Goal: Transaction & Acquisition: Purchase product/service

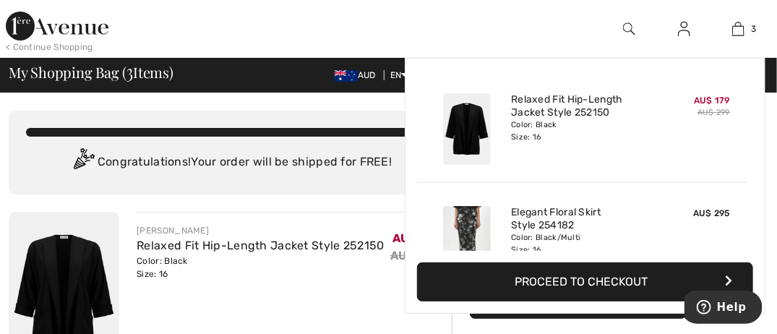
click at [551, 106] on link "Relaxed Fit Hip-Length Jacket Style 252150" at bounding box center [582, 106] width 142 height 26
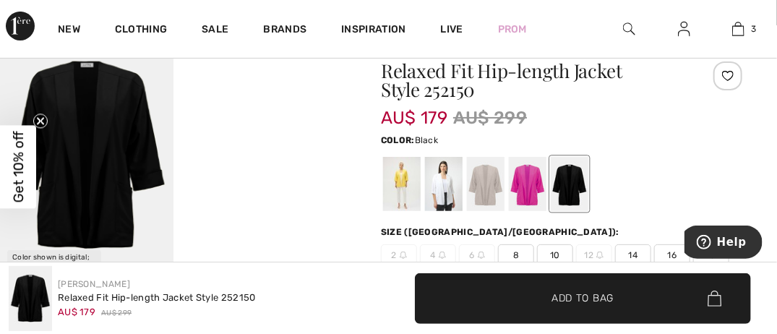
scroll to position [72, 0]
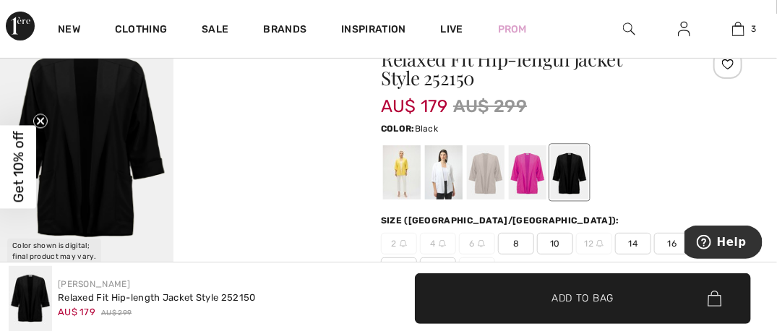
click at [570, 174] on div at bounding box center [570, 172] width 38 height 54
click at [675, 246] on span "16" at bounding box center [672, 244] width 36 height 22
click at [587, 299] on span "Add to Bag" at bounding box center [583, 298] width 62 height 15
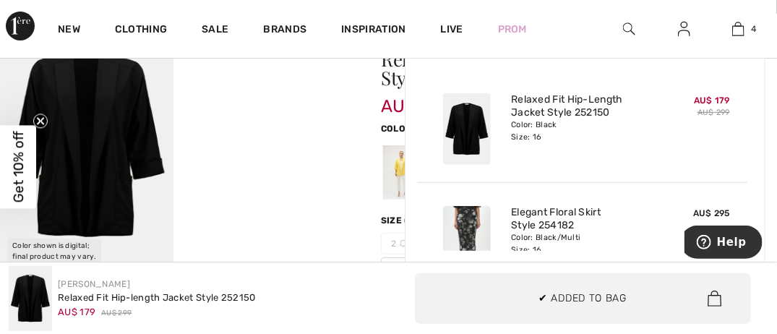
scroll to position [269, 0]
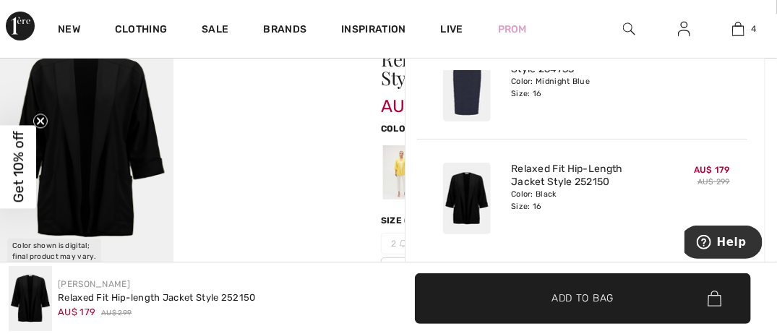
click at [739, 25] on img at bounding box center [738, 28] width 12 height 17
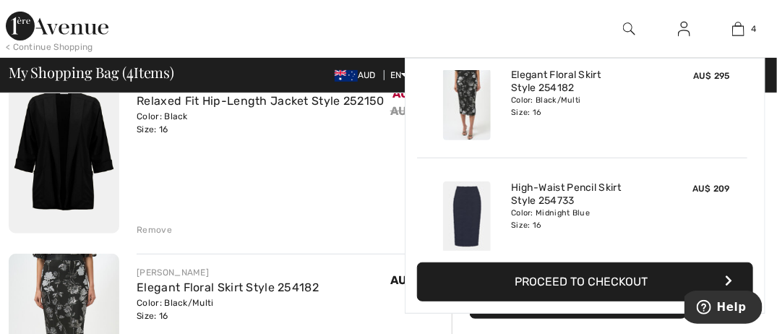
scroll to position [145, 0]
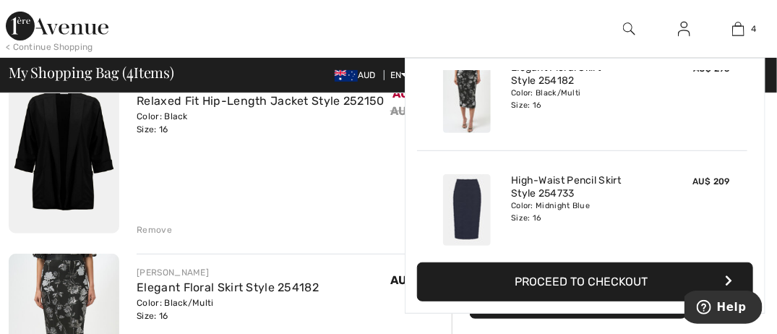
click at [466, 96] on img at bounding box center [467, 97] width 48 height 72
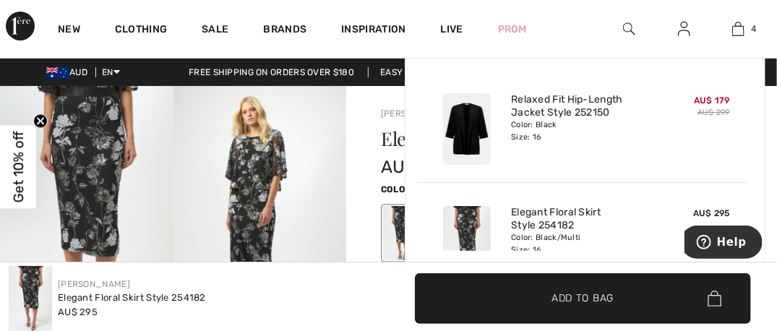
click at [737, 25] on img at bounding box center [738, 28] width 12 height 17
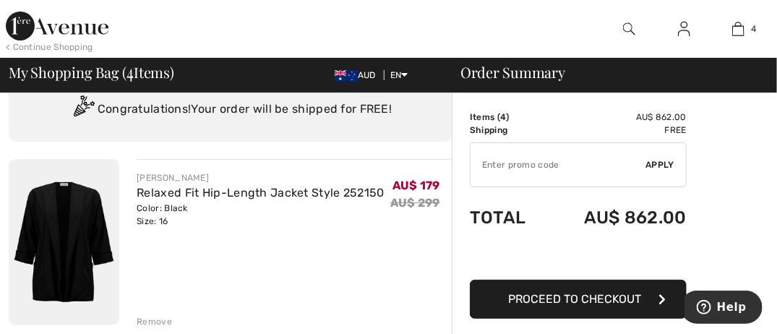
scroll to position [145, 0]
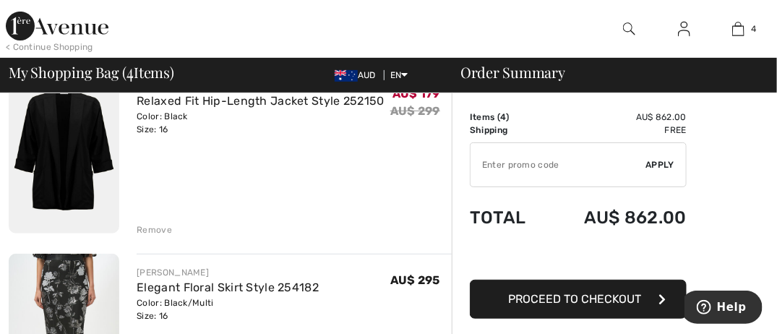
click at [163, 227] on div "Remove" at bounding box center [154, 229] width 35 height 13
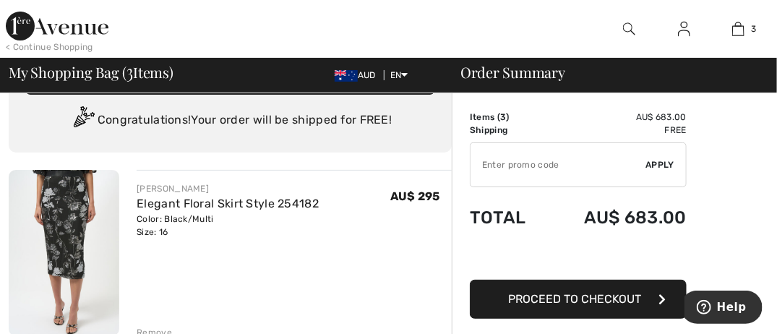
scroll to position [72, 0]
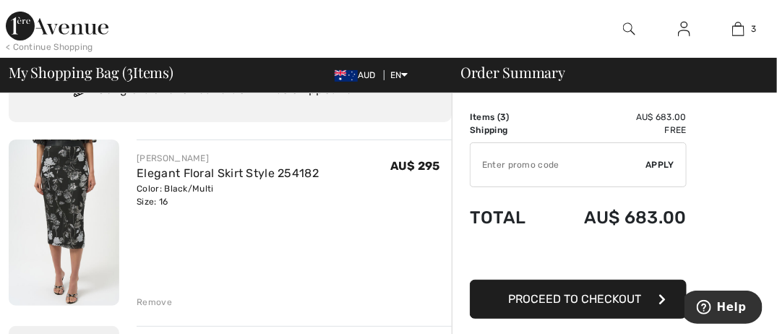
click at [171, 301] on div "Remove" at bounding box center [294, 301] width 315 height 16
click at [149, 303] on div "Remove" at bounding box center [154, 302] width 35 height 13
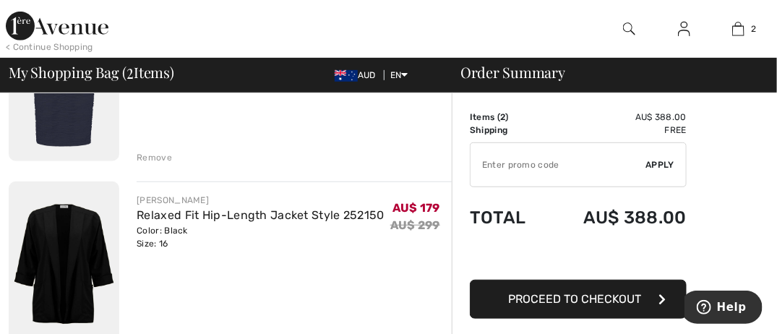
scroll to position [0, 0]
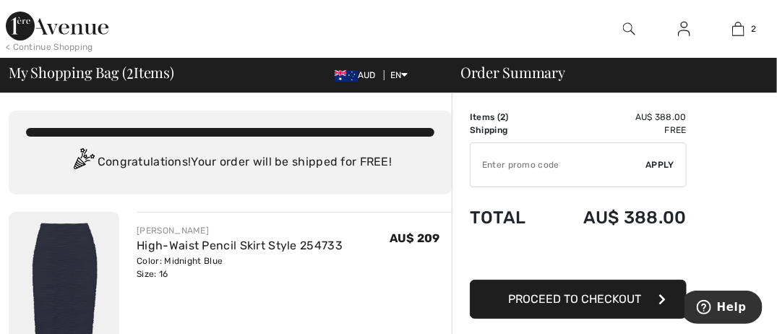
click at [686, 27] on img at bounding box center [684, 28] width 12 height 17
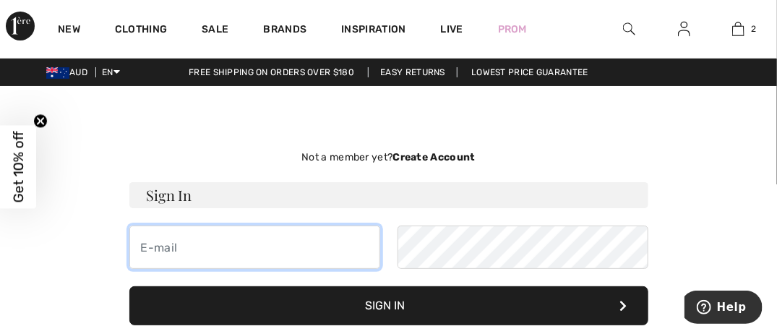
click at [239, 255] on input "email" at bounding box center [254, 247] width 251 height 43
type input "ev@allshelter.com.au"
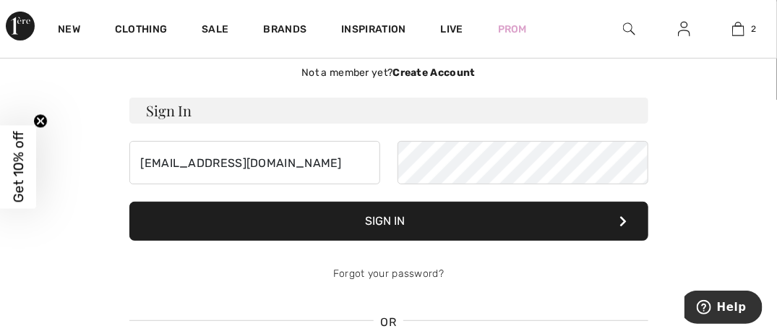
scroll to position [72, 0]
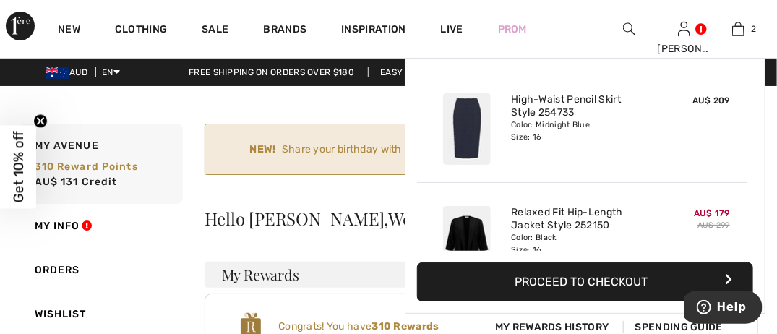
click at [742, 25] on img at bounding box center [738, 28] width 12 height 17
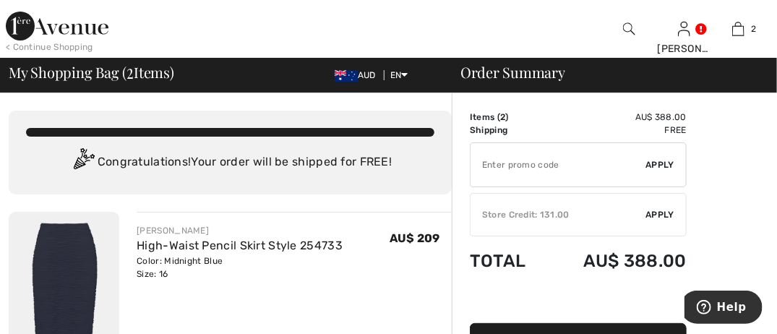
click at [673, 212] on span "Apply" at bounding box center [660, 214] width 29 height 13
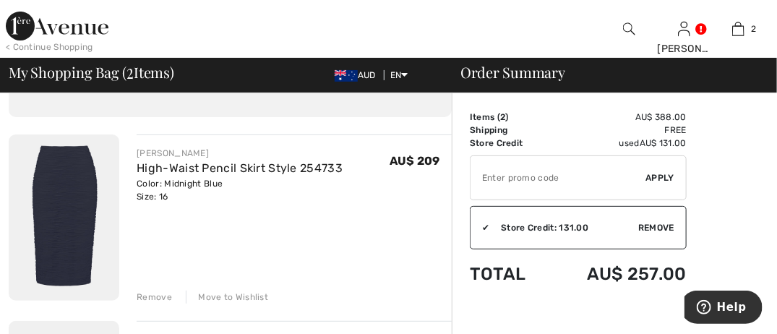
scroll to position [217, 0]
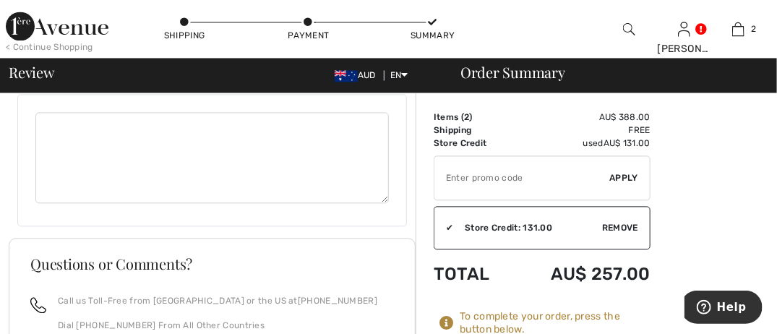
scroll to position [1100, 0]
